Goal: Task Accomplishment & Management: Manage account settings

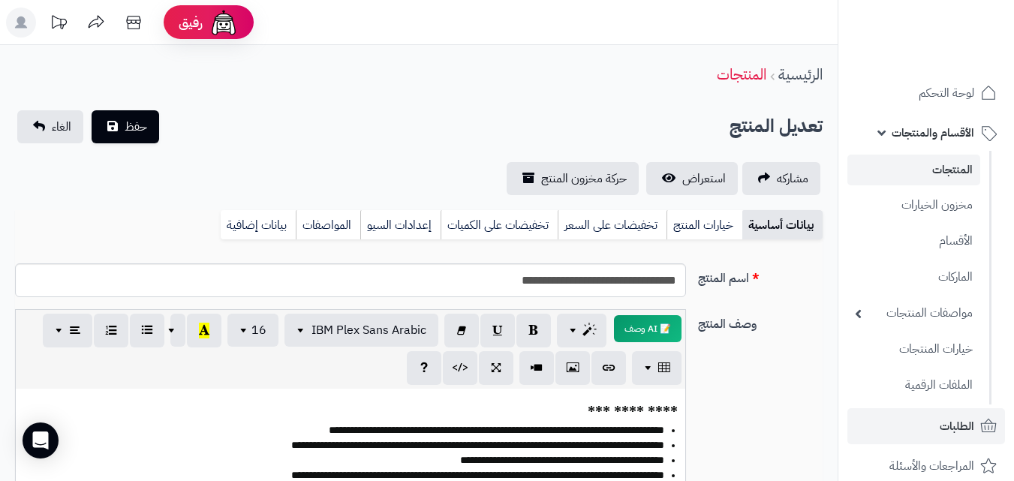
scroll to position [82, 0]
click at [914, 418] on link "الطلبات" at bounding box center [926, 426] width 158 height 36
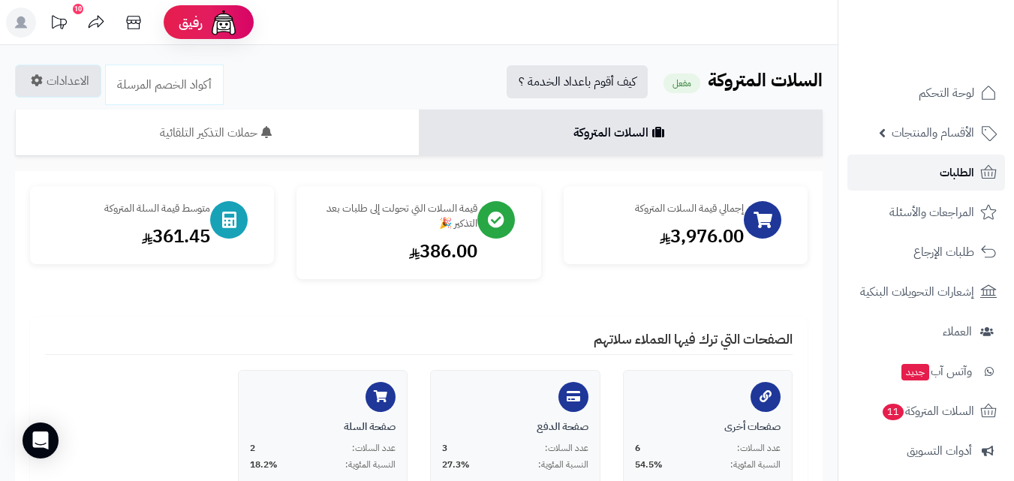
click at [947, 168] on span "الطلبات" at bounding box center [956, 172] width 35 height 21
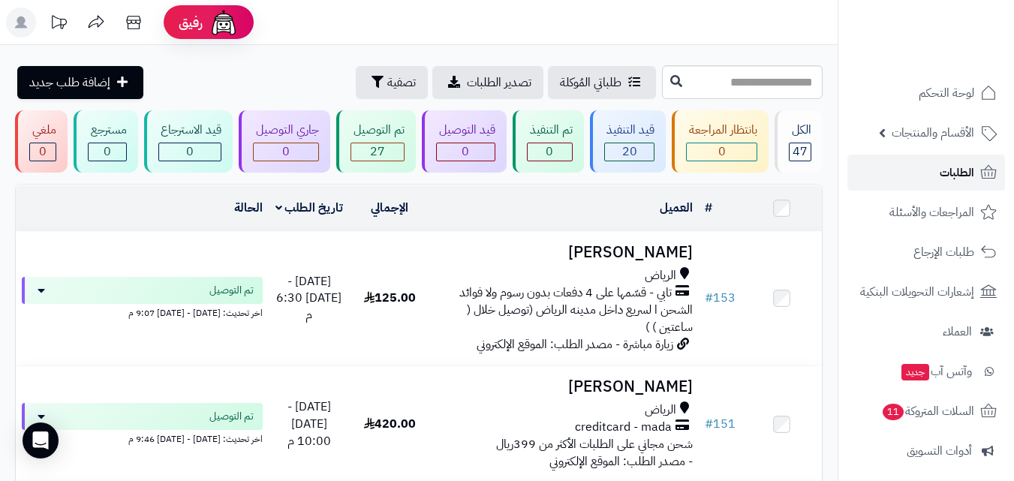
click at [900, 158] on link "الطلبات" at bounding box center [926, 173] width 158 height 36
